Goal: Transaction & Acquisition: Subscribe to service/newsletter

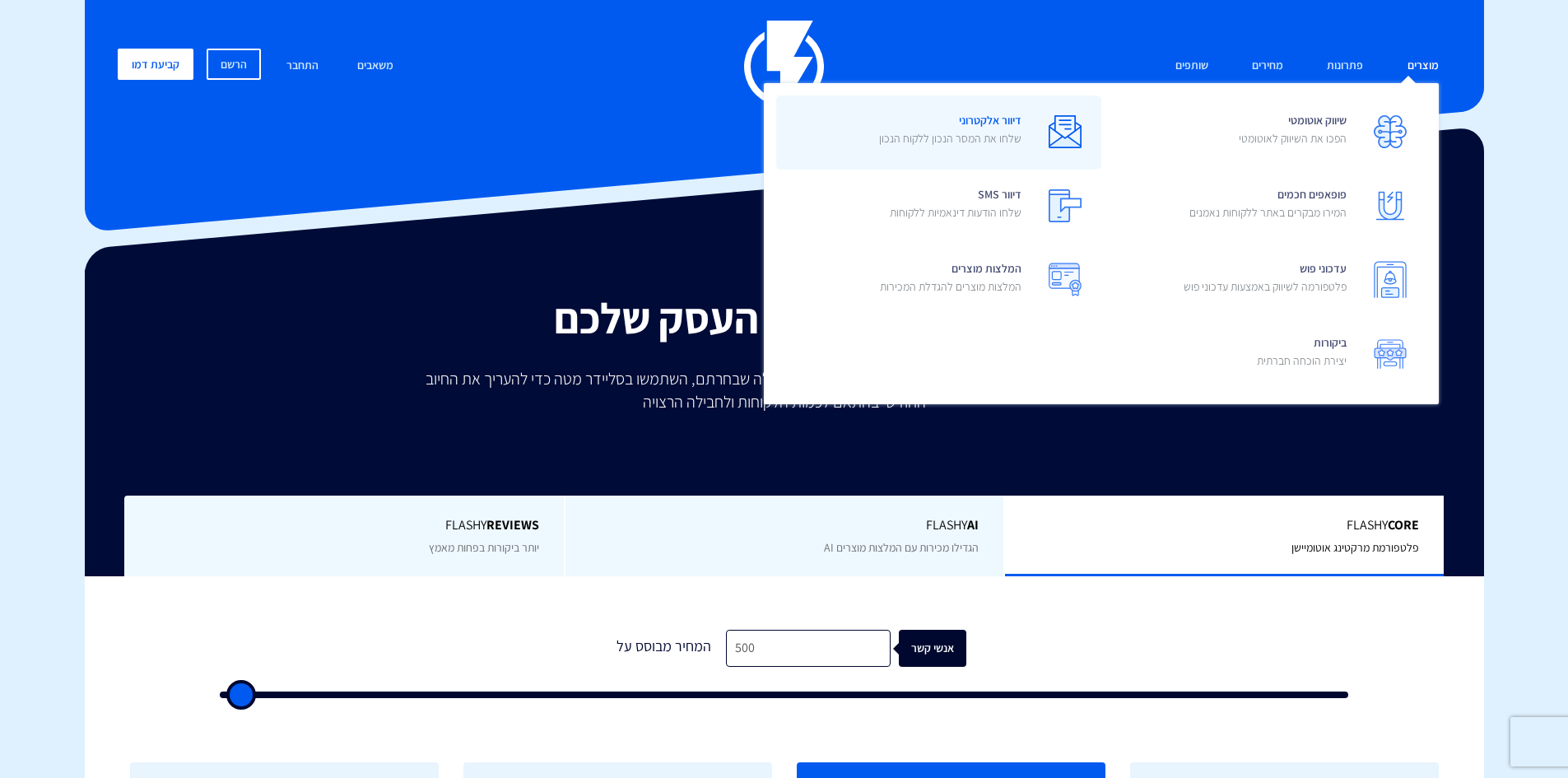
click at [1023, 134] on link "דיוור אלקטרוני שלחו את המסר הנכון ללקוח הנכון" at bounding box center [938, 132] width 325 height 74
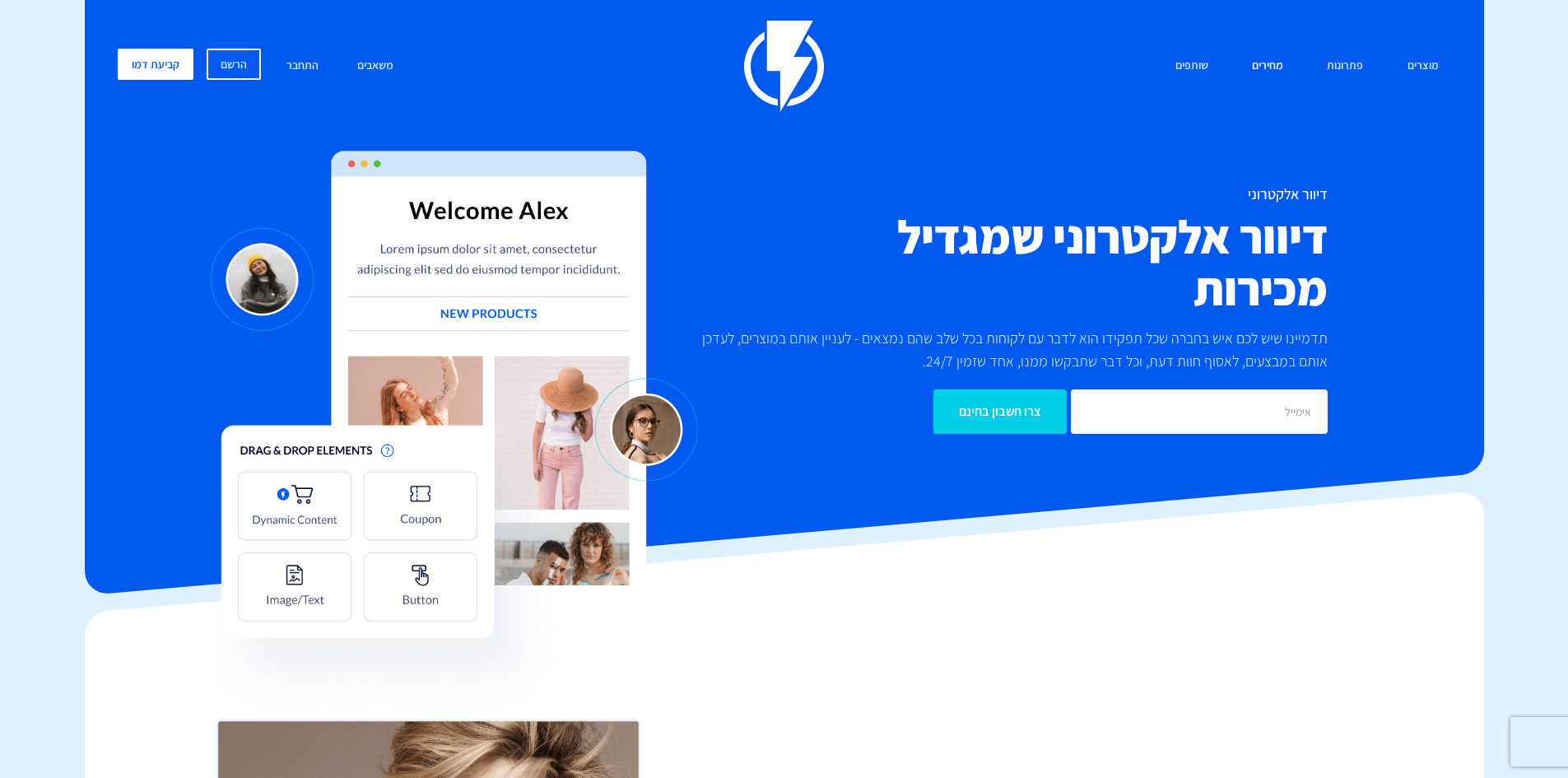
click at [1261, 65] on link "מחירים" at bounding box center [1268, 66] width 56 height 36
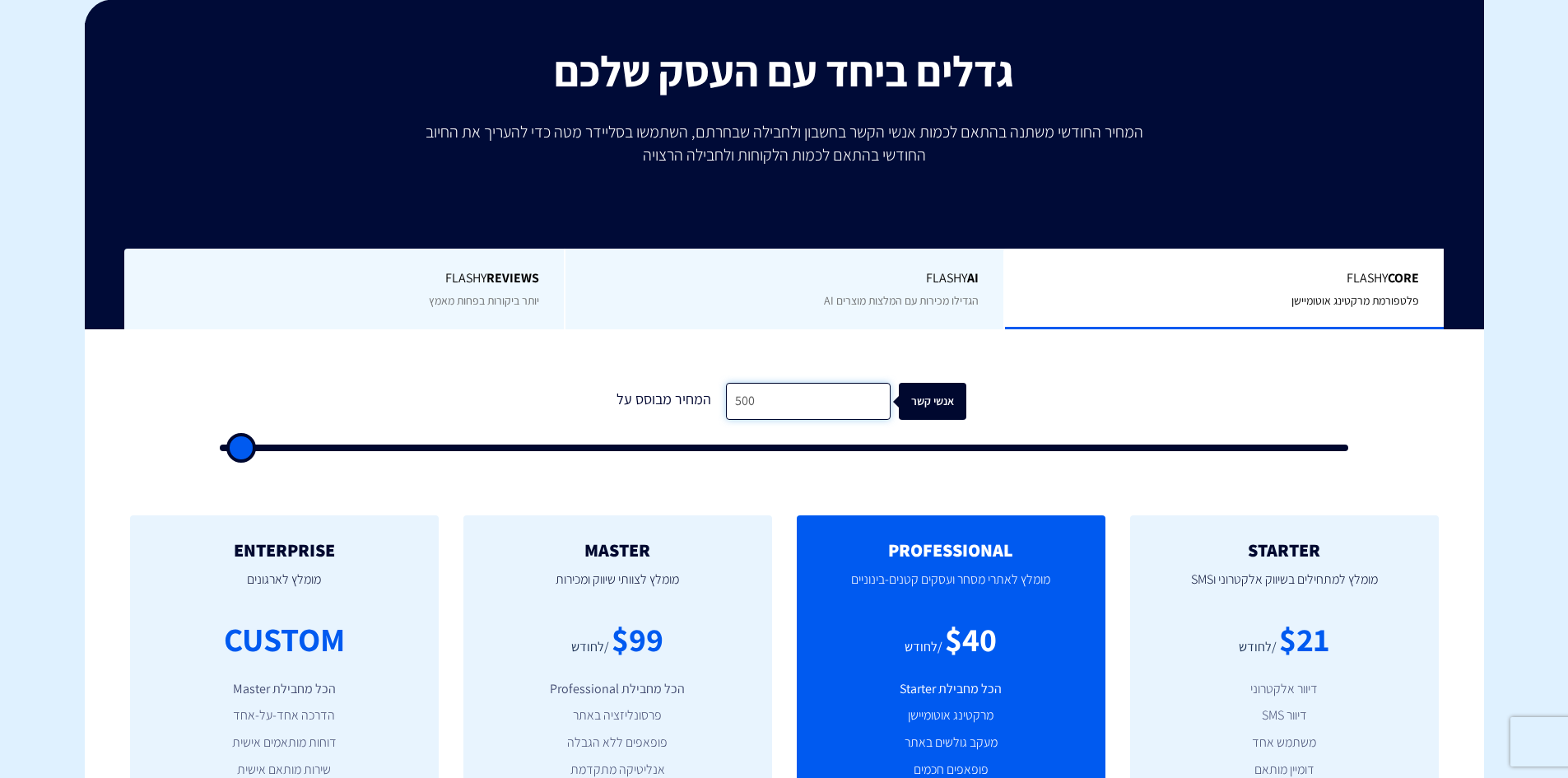
drag, startPoint x: 772, startPoint y: 403, endPoint x: 688, endPoint y: 406, distance: 84.1
click at [688, 406] on div "המחיר מבוסס על 500 אנשי קשר" at bounding box center [784, 401] width 364 height 37
type input "2"
type input "500"
type input "20"
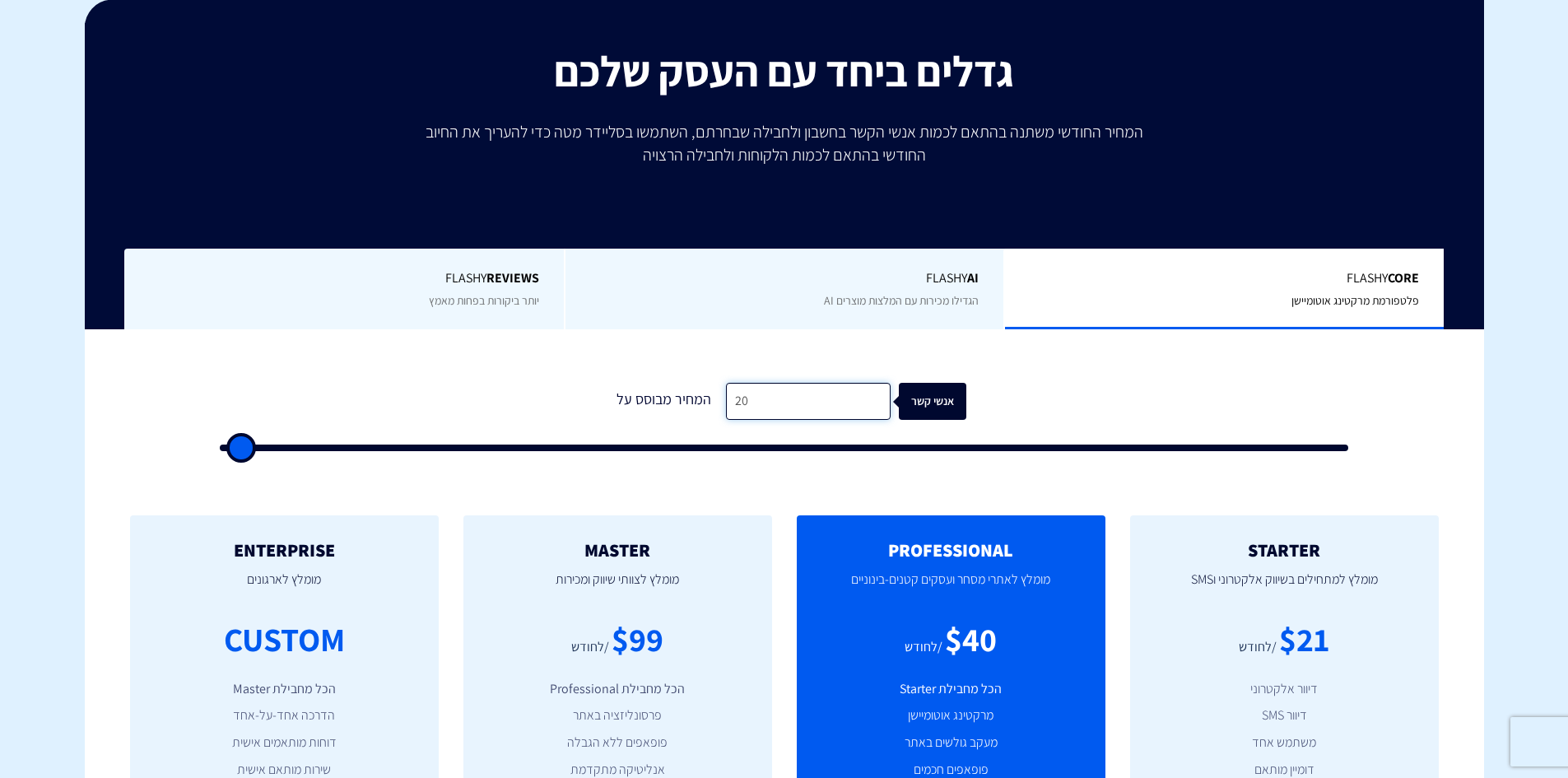
type input "500"
type input "200"
type input "500"
type input "2,000"
type input "2000"
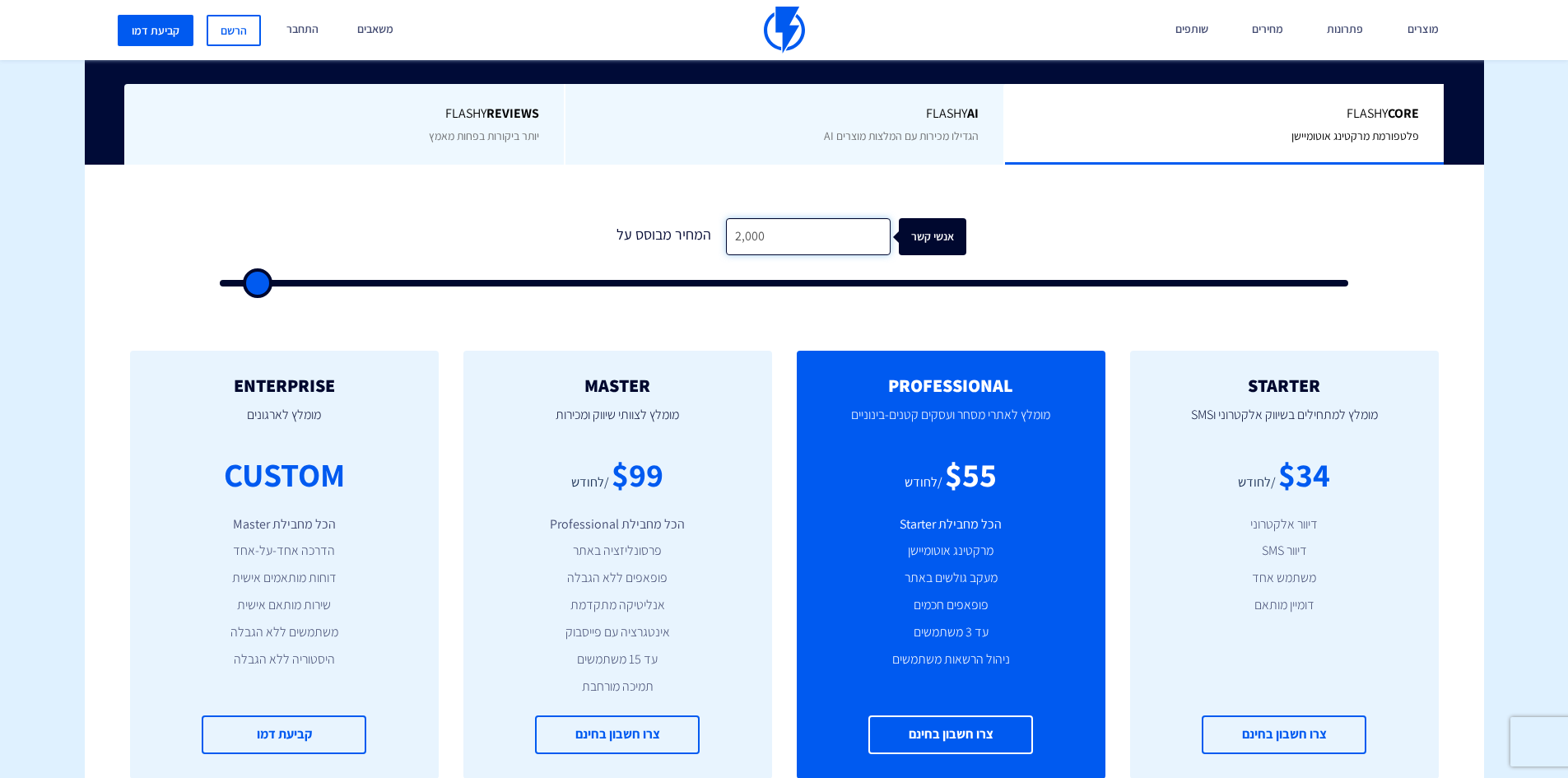
scroll to position [494, 0]
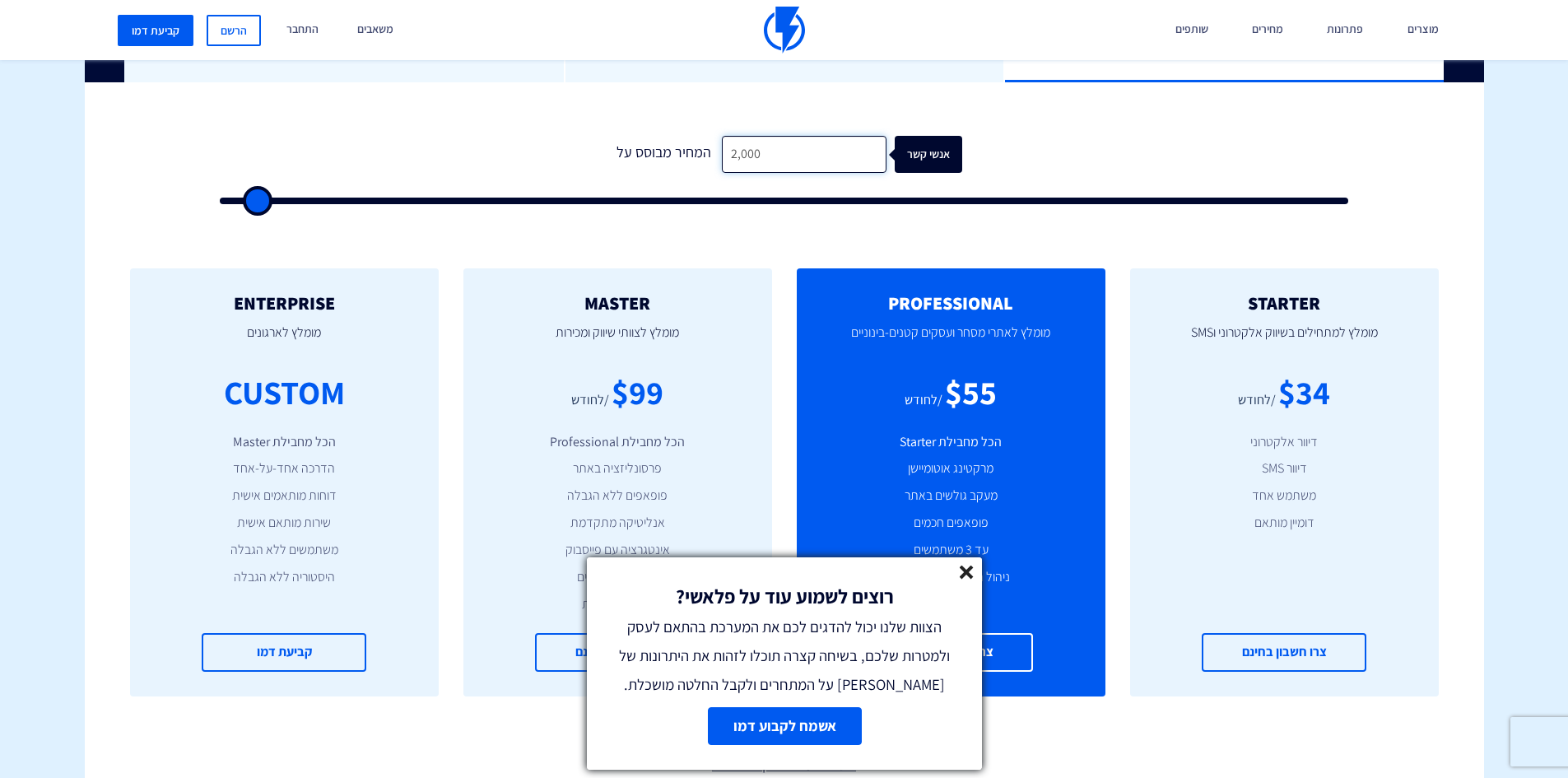
drag, startPoint x: 776, startPoint y: 161, endPoint x: 696, endPoint y: 164, distance: 80.1
click at [696, 164] on div "המחיר מבוסס על 2,000 אנשי קשר" at bounding box center [784, 154] width 357 height 37
click at [779, 162] on input "2,000" at bounding box center [803, 154] width 165 height 37
type input "2"
type input "500"
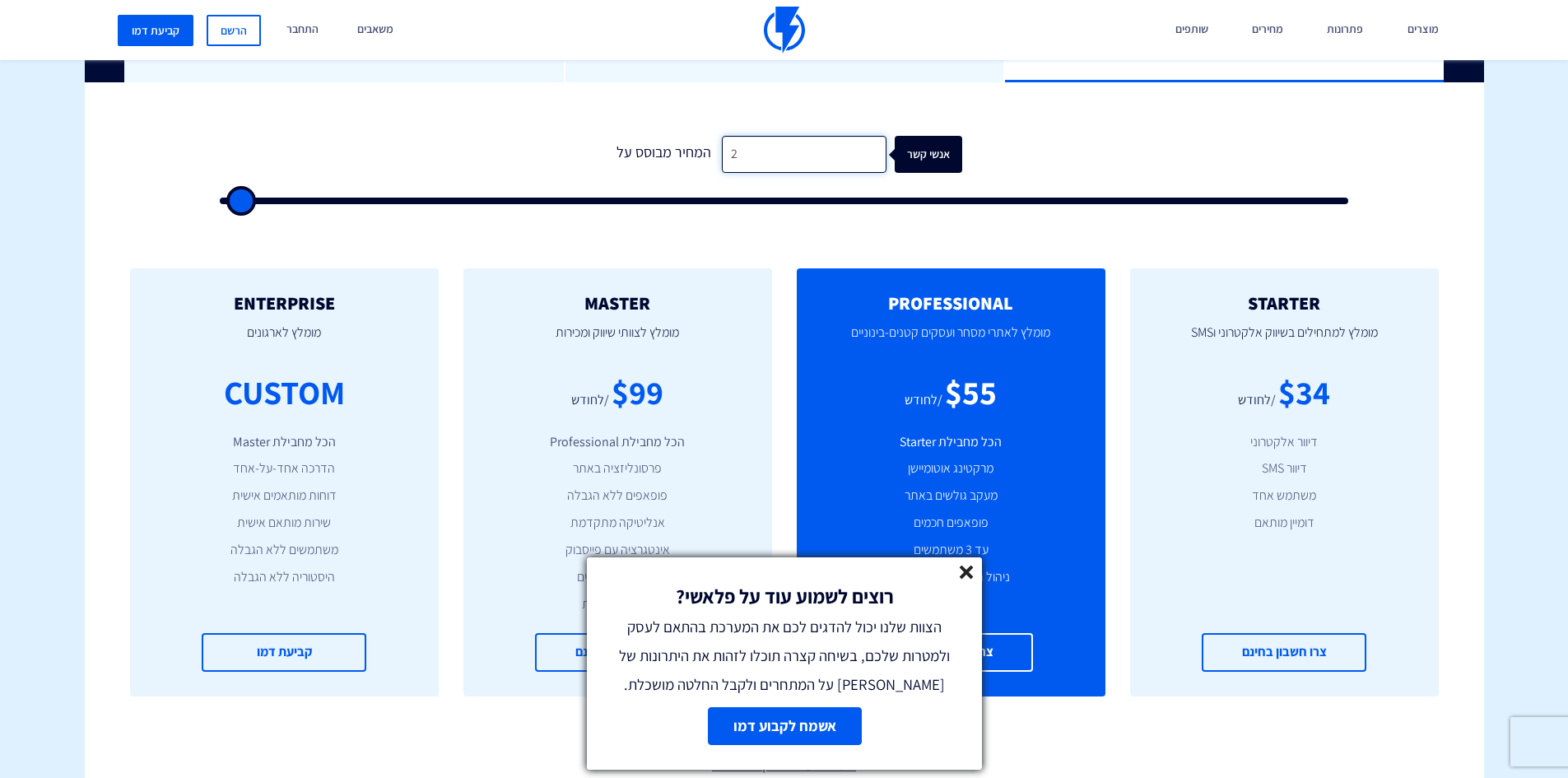
type input "20"
type input "500"
type input "200"
type input "500"
type input "2,000"
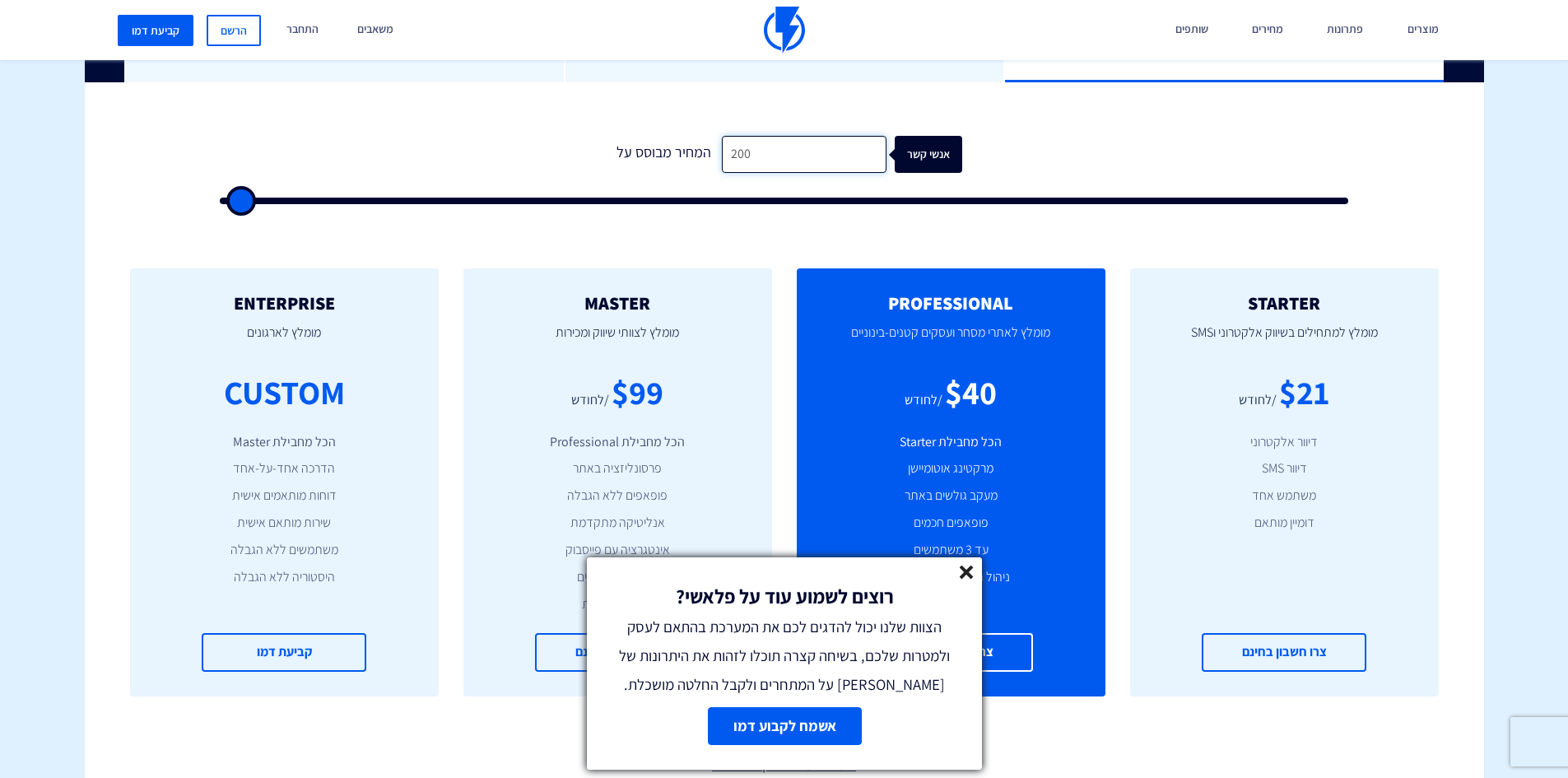
type input "2000"
type input "20,000"
type input "20000"
